Goal: Find specific page/section: Find specific page/section

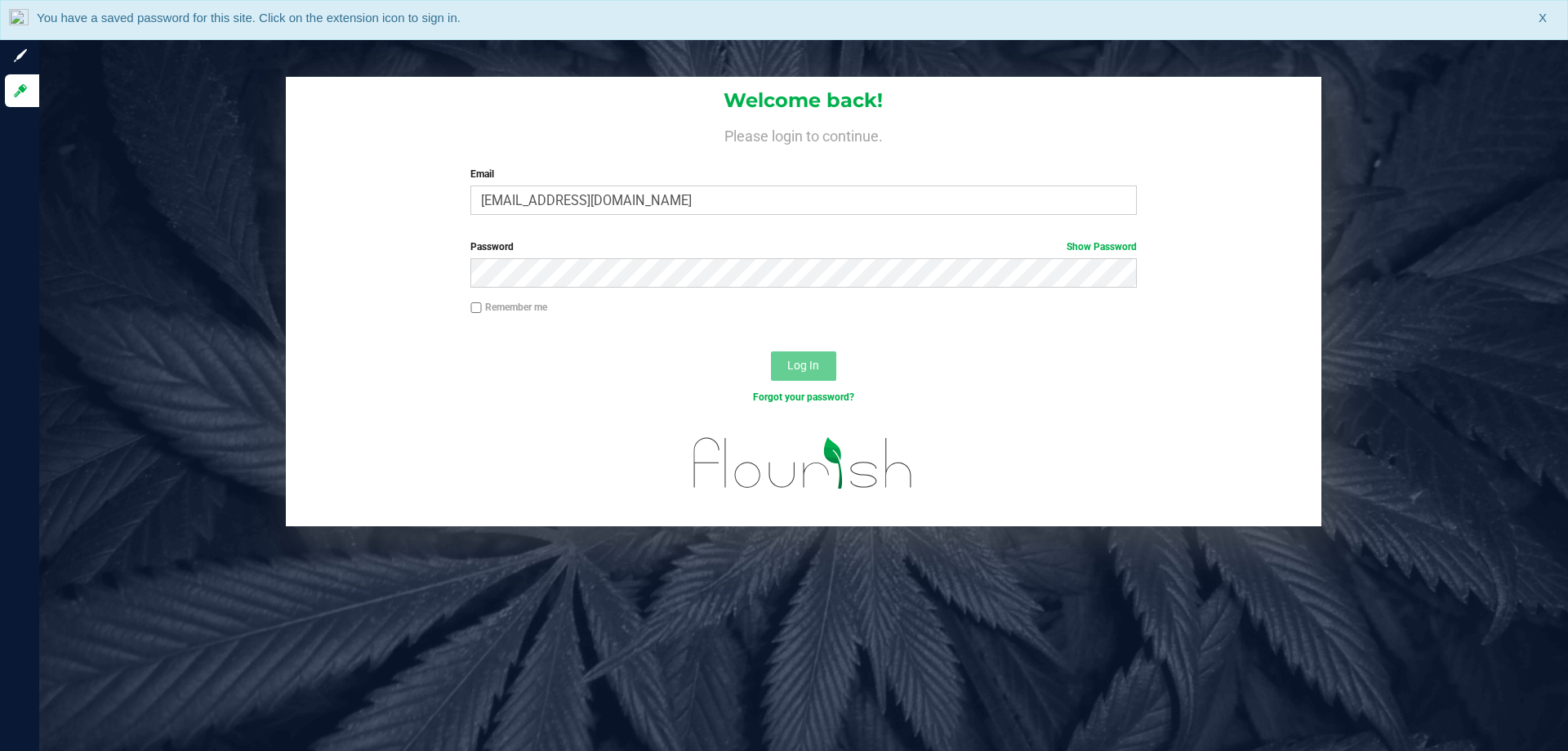
type input "[EMAIL_ADDRESS][DOMAIN_NAME]"
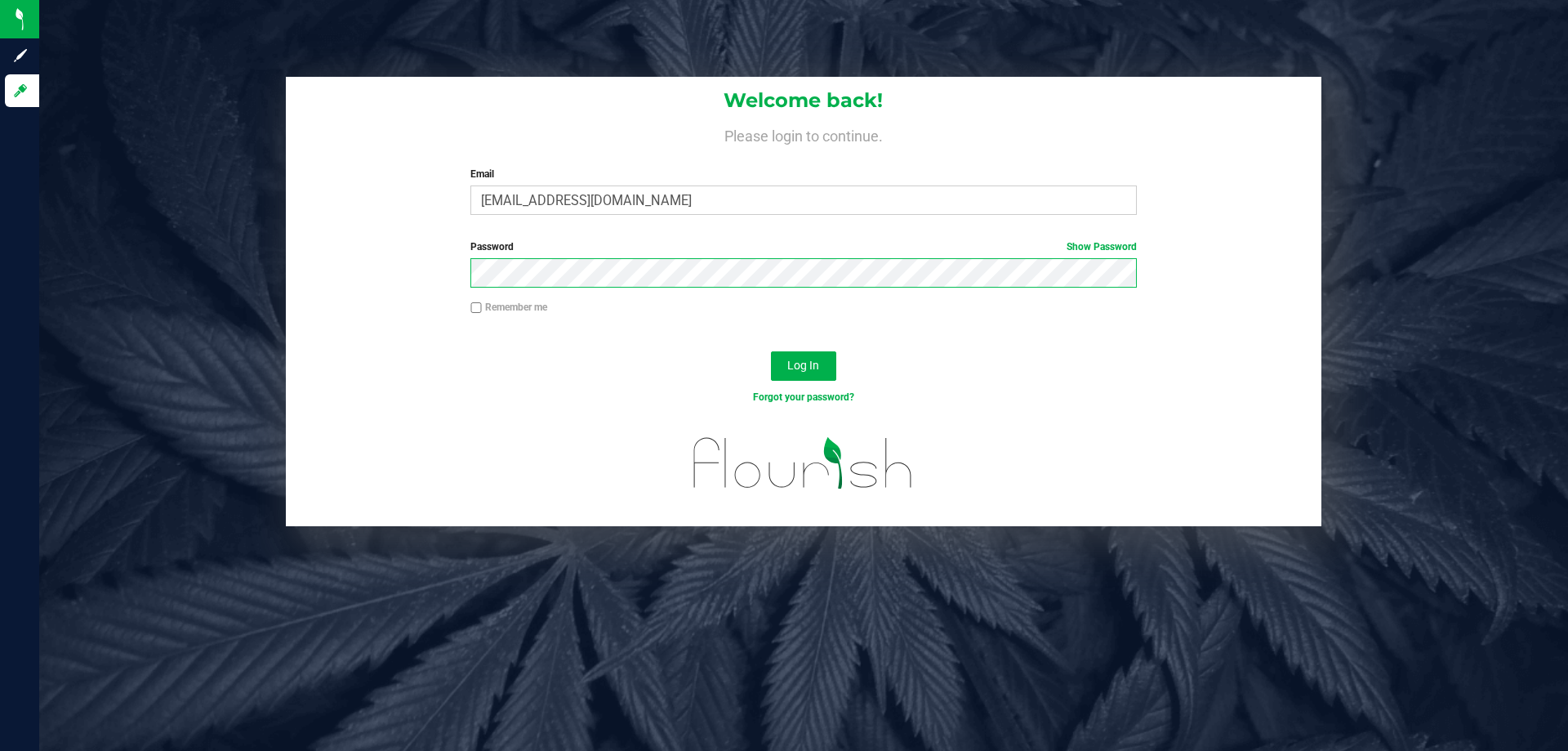
click at [771, 351] on button "Log In" at bounding box center [803, 365] width 66 height 29
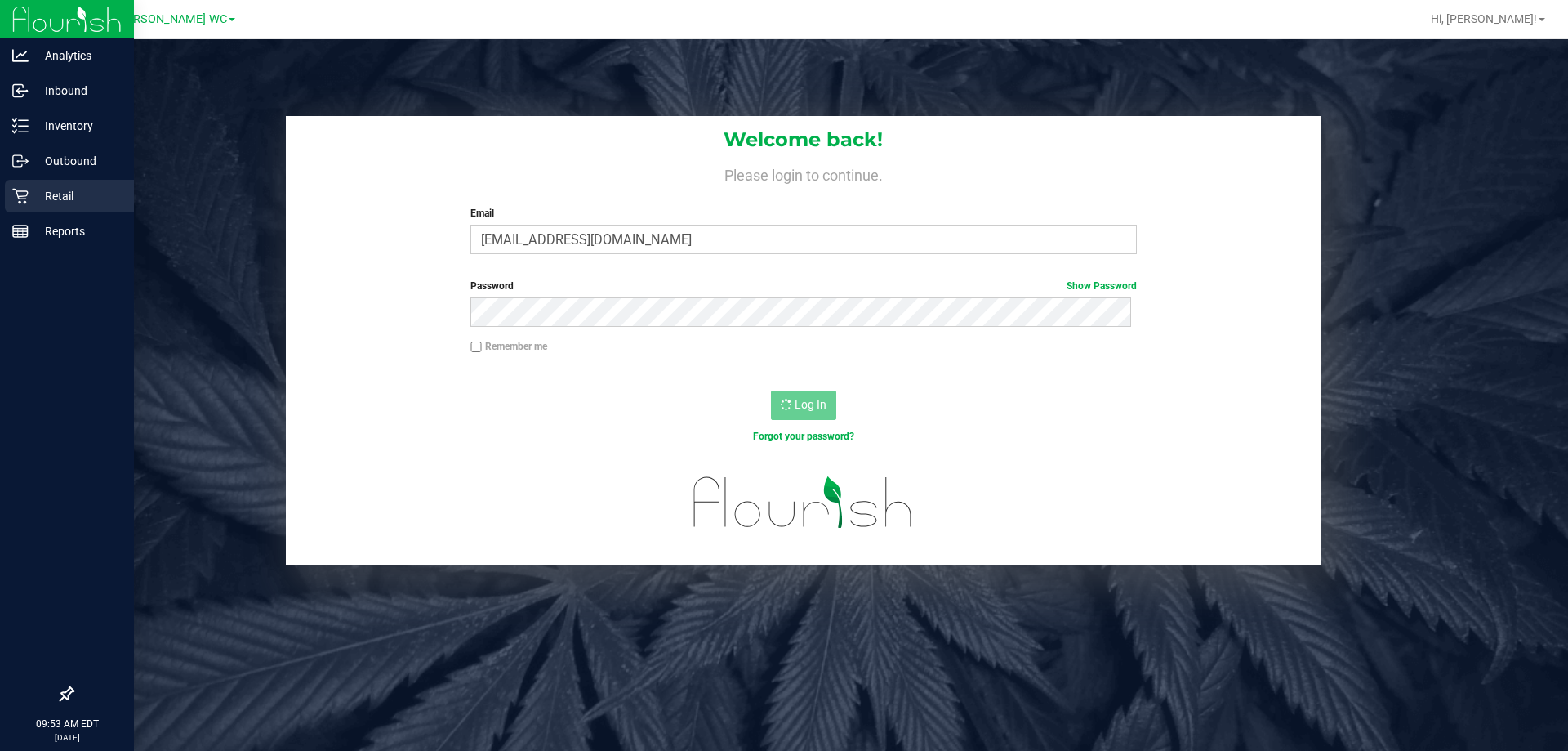
click at [27, 190] on icon at bounding box center [21, 196] width 17 height 17
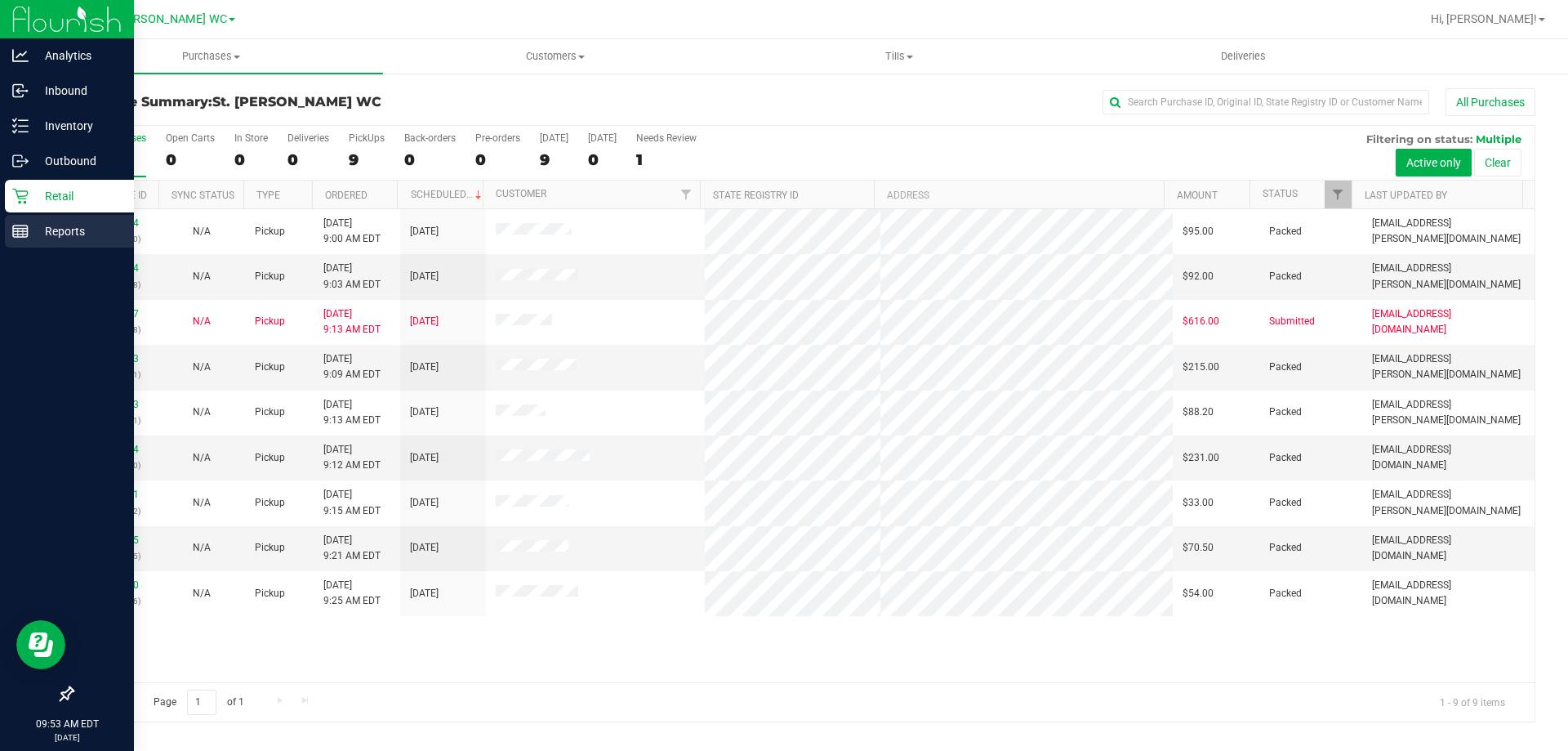
click at [12, 220] on div "Reports" at bounding box center [69, 230] width 129 height 32
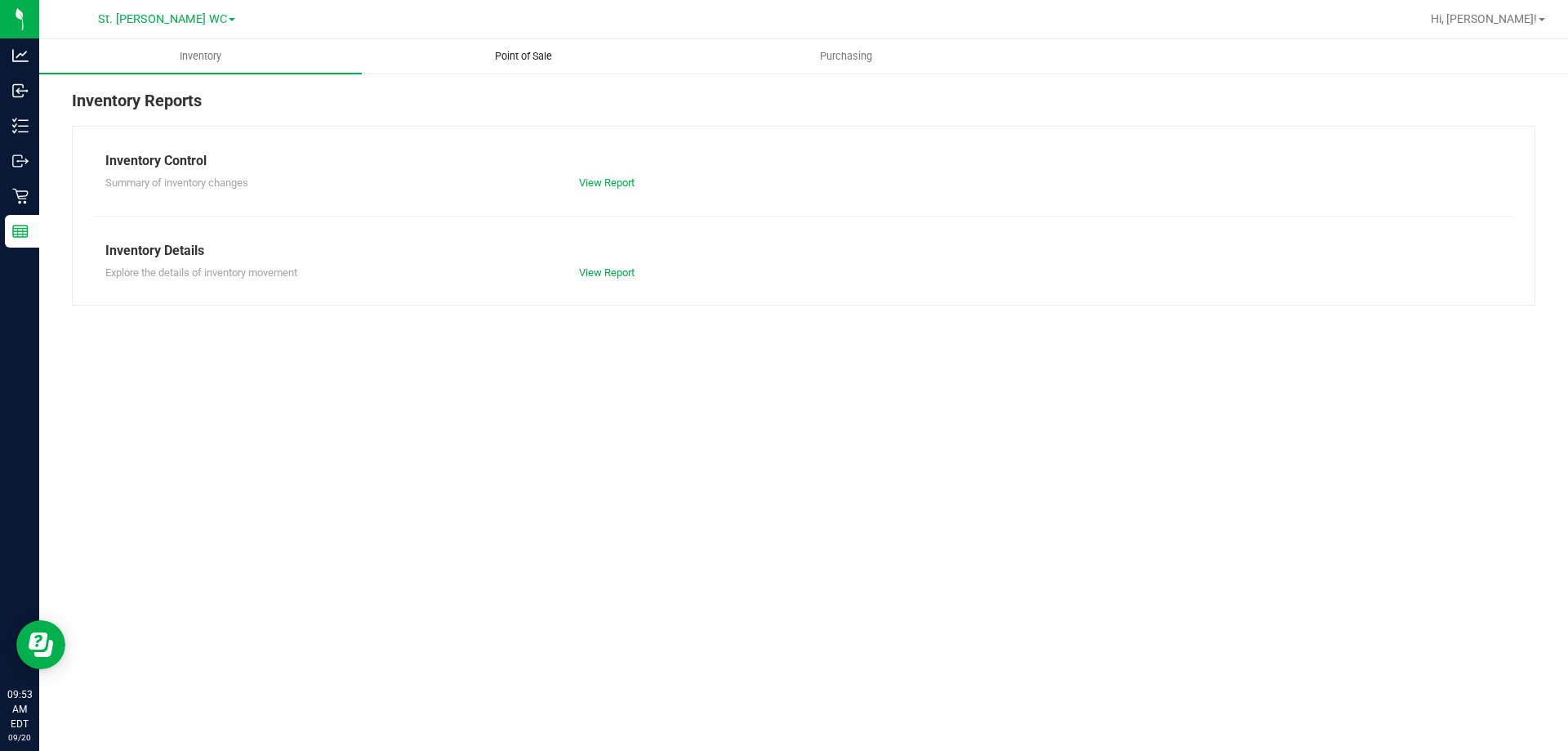
click at [484, 67] on uib-tab-heading "Point of Sale" at bounding box center [523, 56] width 321 height 32
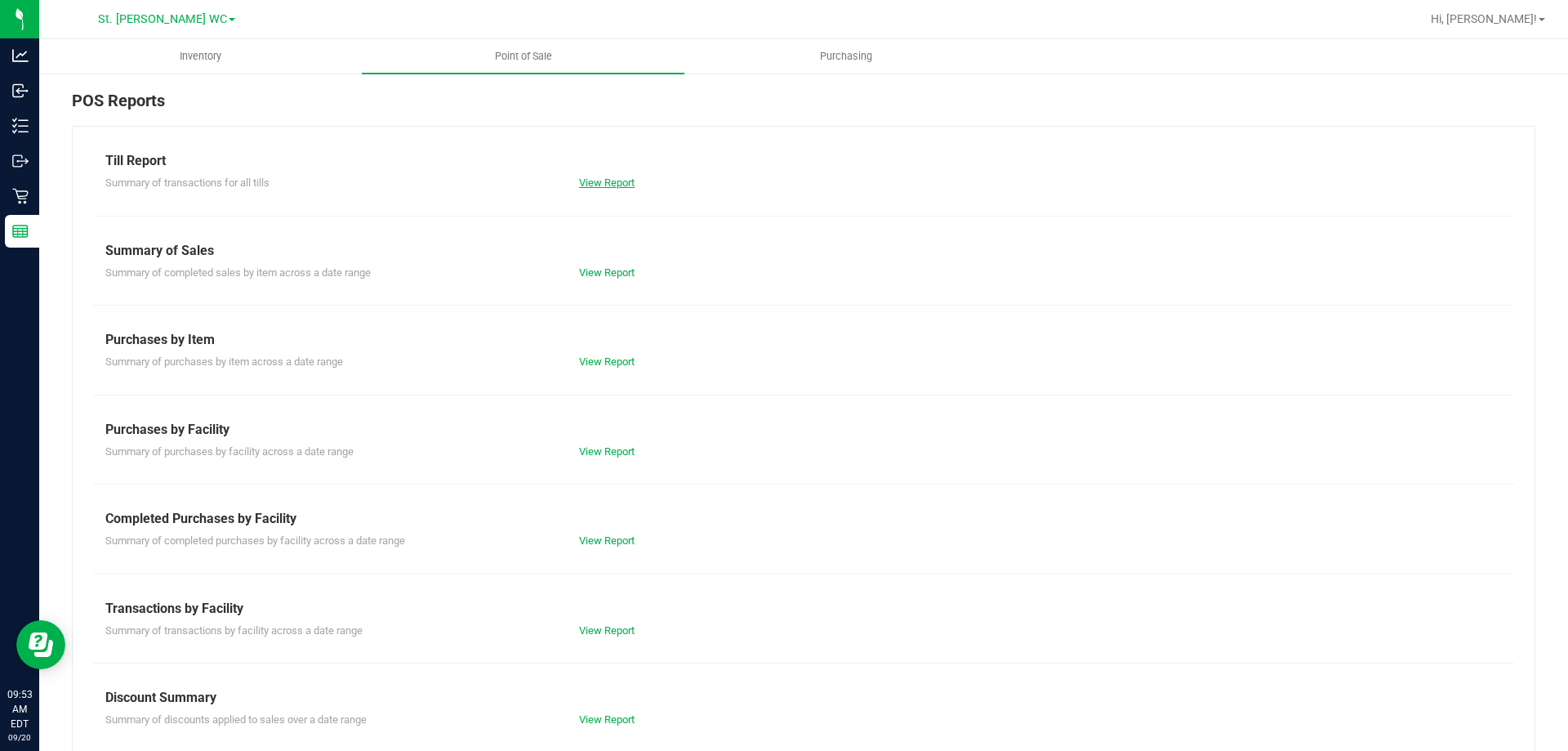
click at [592, 180] on link "View Report" at bounding box center [606, 182] width 56 height 12
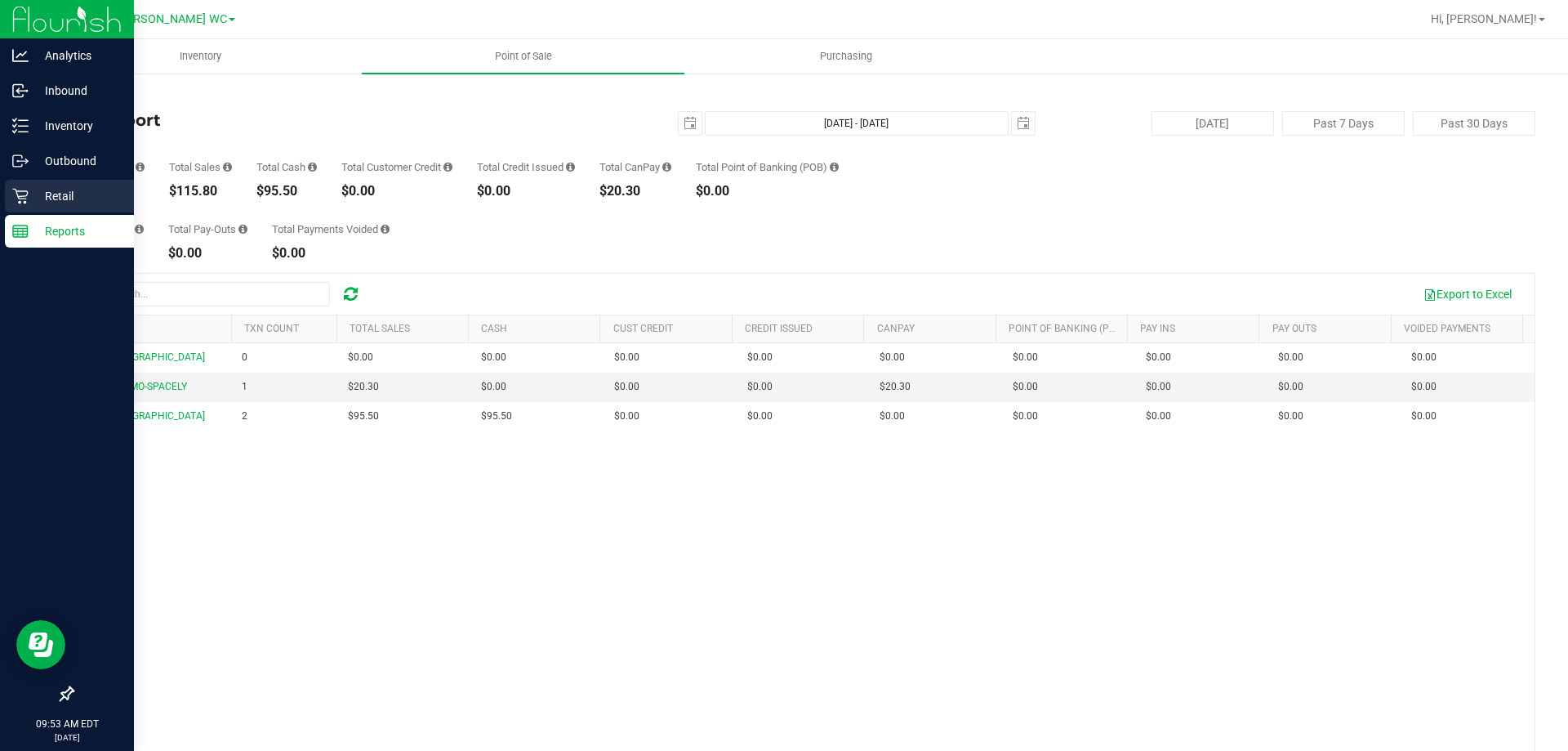
click at [0, 195] on link "Retail" at bounding box center [67, 197] width 134 height 35
